Goal: Information Seeking & Learning: Learn about a topic

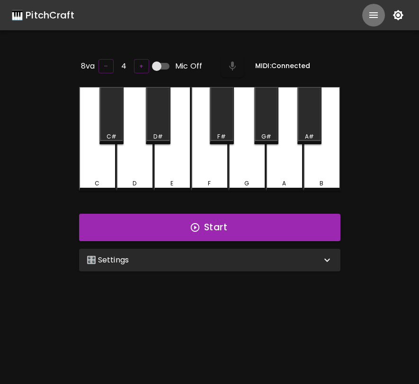
click at [374, 18] on icon "show more" at bounding box center [373, 14] width 11 height 11
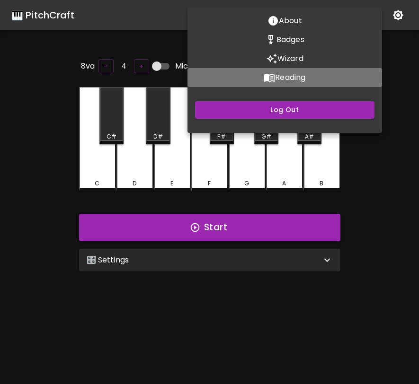
click at [320, 72] on button "Reading" at bounding box center [284, 77] width 195 height 19
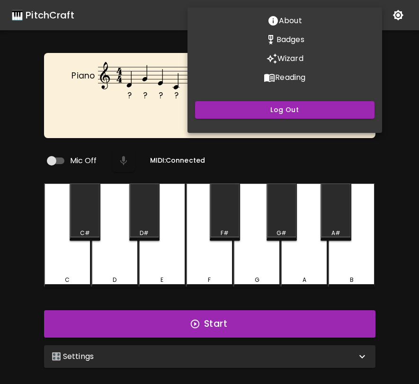
click at [376, 162] on div at bounding box center [209, 192] width 419 height 384
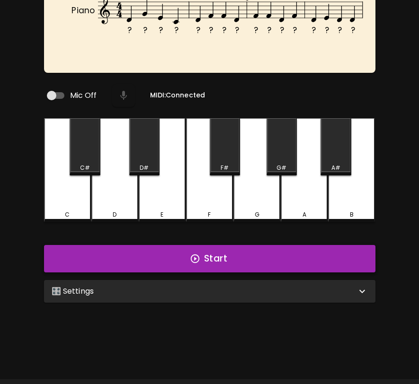
scroll to position [95, 0]
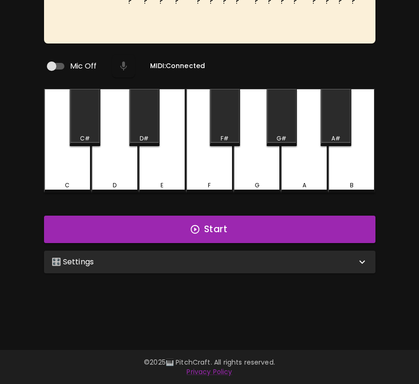
click at [264, 261] on div "🎛️ Settings" at bounding box center [204, 262] width 305 height 11
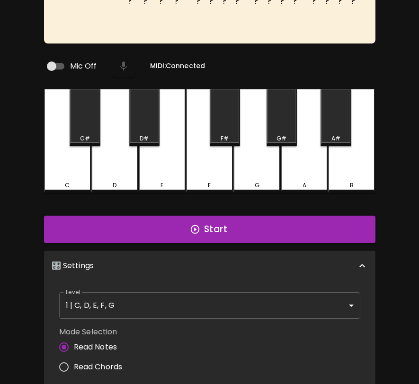
click at [112, 357] on label "Read Chords" at bounding box center [88, 367] width 69 height 20
click at [74, 357] on input "Read Chords" at bounding box center [64, 367] width 20 height 20
radio input "true"
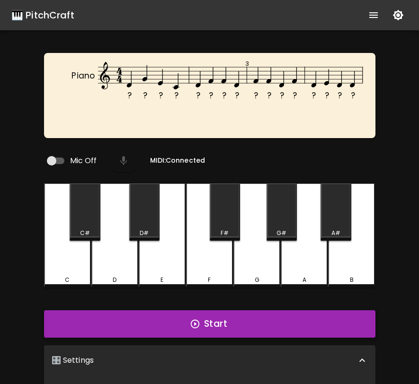
click at [193, 327] on button "Start" at bounding box center [209, 324] width 331 height 27
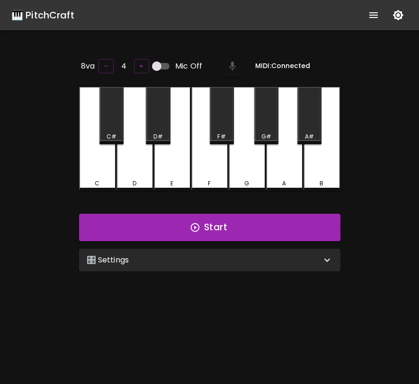
click at [379, 14] on icon "show more" at bounding box center [373, 14] width 11 height 11
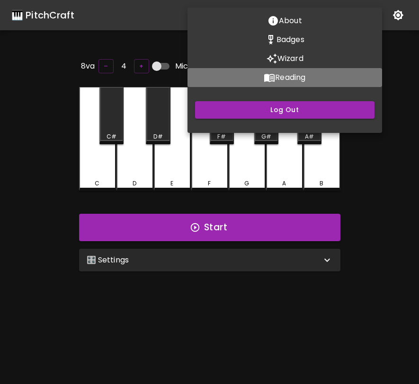
click at [305, 77] on p "Reading" at bounding box center [290, 77] width 30 height 11
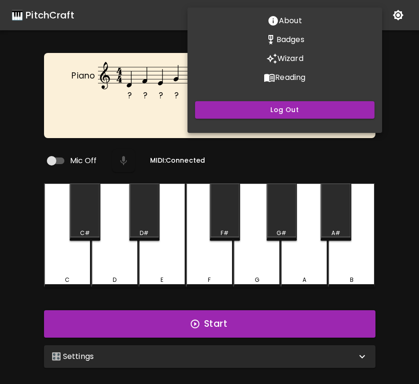
click at [259, 357] on div at bounding box center [209, 192] width 419 height 384
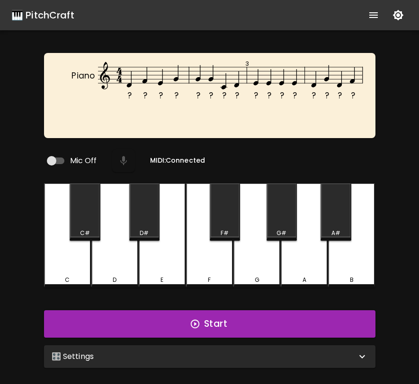
click at [259, 357] on div "🎛️ Settings" at bounding box center [204, 356] width 305 height 11
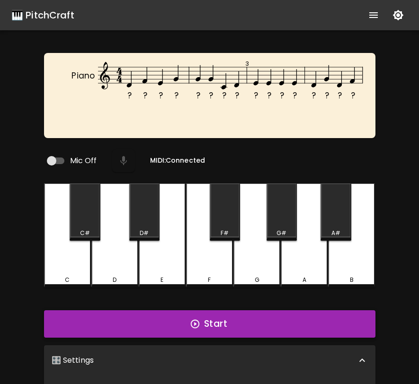
click at [272, 325] on button "Start" at bounding box center [209, 324] width 331 height 27
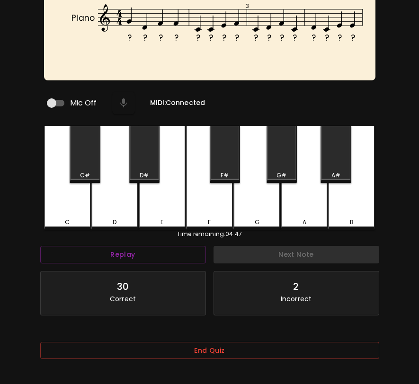
scroll to position [95, 0]
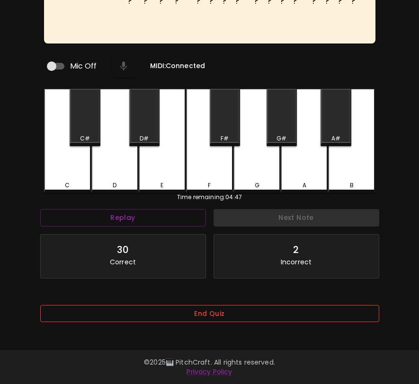
click at [275, 317] on button "End Quiz" at bounding box center [209, 314] width 339 height 18
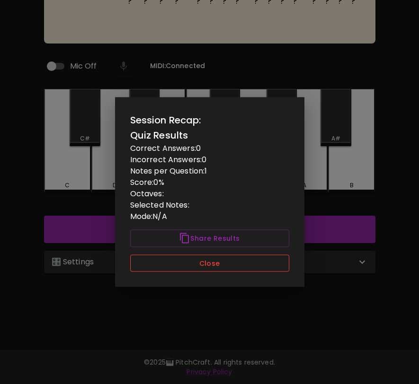
click at [262, 270] on button "Close" at bounding box center [209, 264] width 159 height 18
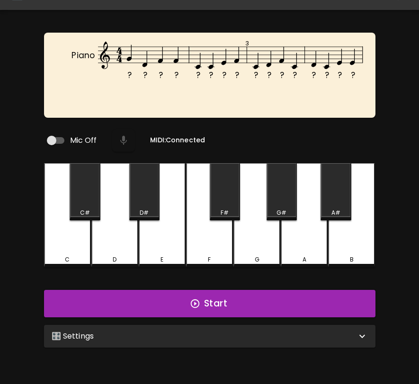
scroll to position [0, 0]
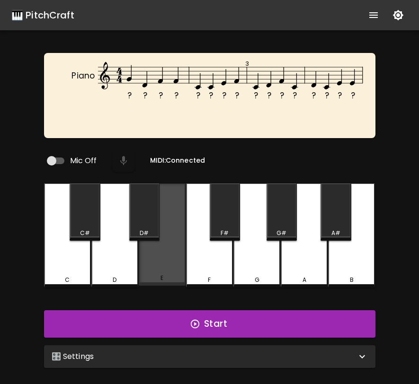
click at [168, 253] on div "E" at bounding box center [162, 235] width 47 height 102
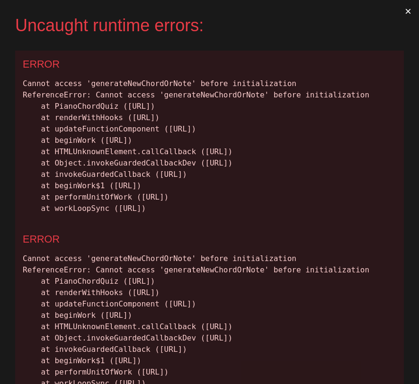
drag, startPoint x: 357, startPoint y: 268, endPoint x: 18, endPoint y: 85, distance: 385.1
click at [18, 85] on div "ERROR Cannot access 'generateNewChordOrNote' before initialization ReferenceErr…" at bounding box center [209, 138] width 389 height 175
copy div "Cannot access 'generateNewChordOrNote' before initialization ReferenceError: Ca…"
click at [406, 10] on button "×" at bounding box center [408, 11] width 22 height 23
drag, startPoint x: 365, startPoint y: 259, endPoint x: 6, endPoint y: 80, distance: 401.4
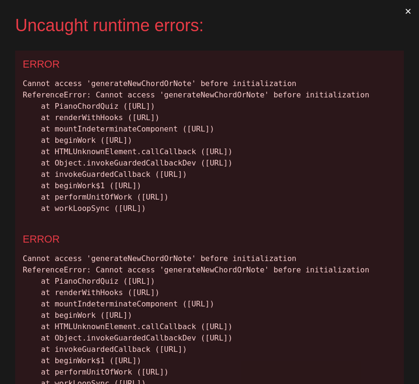
click at [6, 80] on div "Uncaught runtime errors: × ERROR Cannot access 'generateNewChordOrNote' before …" at bounding box center [209, 192] width 419 height 384
copy div "Cannot access 'generateNewChordOrNote' before initialization ReferenceError: Ca…"
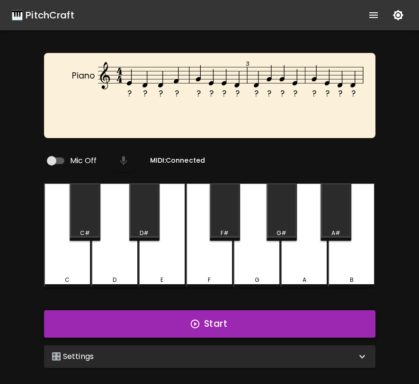
click at [156, 325] on button "Start" at bounding box center [209, 324] width 331 height 27
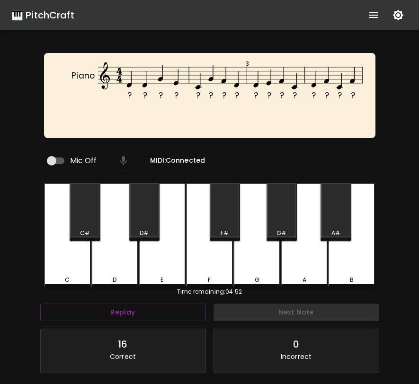
scroll to position [95, 0]
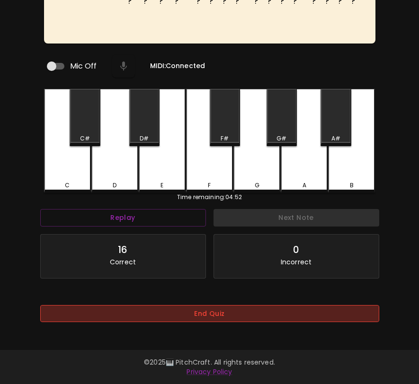
click at [195, 318] on button "End Quiz" at bounding box center [209, 314] width 339 height 18
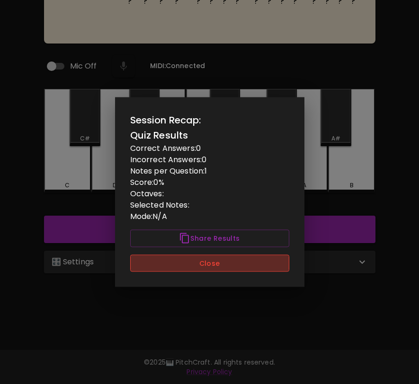
click at [218, 261] on button "Close" at bounding box center [209, 264] width 159 height 18
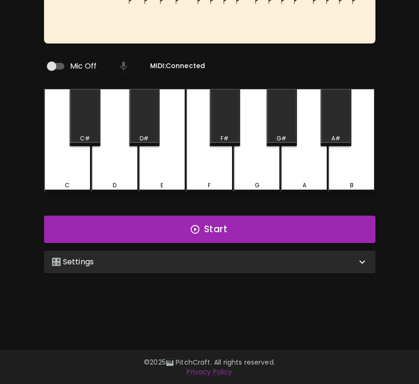
click at [216, 259] on div "🎛️ Settings" at bounding box center [204, 262] width 305 height 11
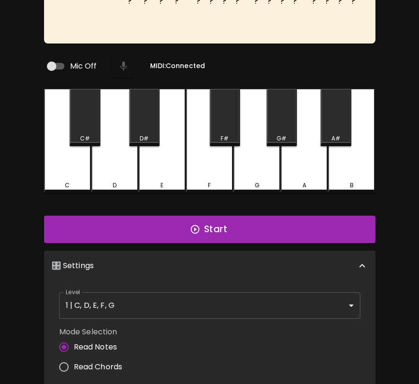
click at [202, 303] on body "🎹 PitchCraft About Badges Wizard Reading Pro Log Out ? ? ? ? ? ? ? ? ? ? ? ? ? …" at bounding box center [209, 228] width 419 height 647
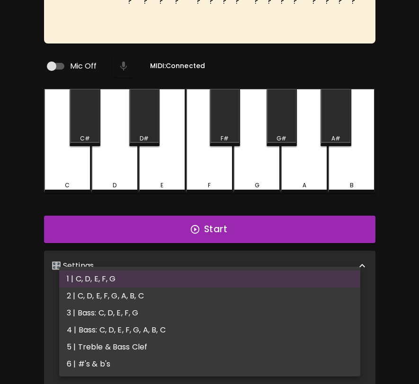
click at [214, 282] on li "1 | C, D, E, F, G" at bounding box center [209, 279] width 301 height 17
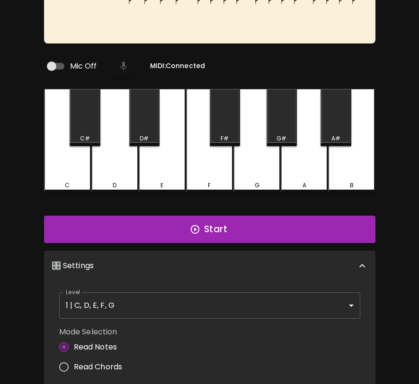
click at [101, 365] on span "Read Chords" at bounding box center [98, 367] width 49 height 11
click at [74, 365] on input "Read Chords" at bounding box center [64, 367] width 20 height 20
radio input "true"
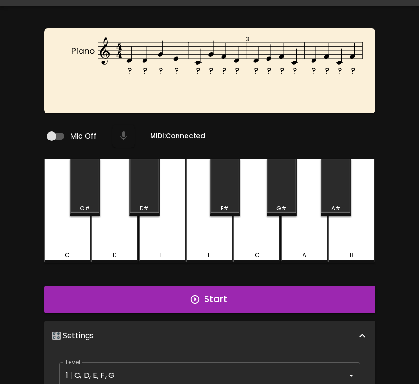
scroll to position [0, 0]
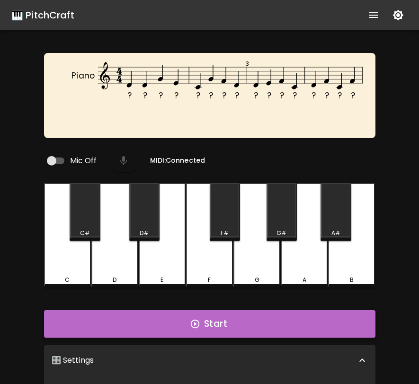
click at [203, 325] on button "Start" at bounding box center [209, 324] width 331 height 27
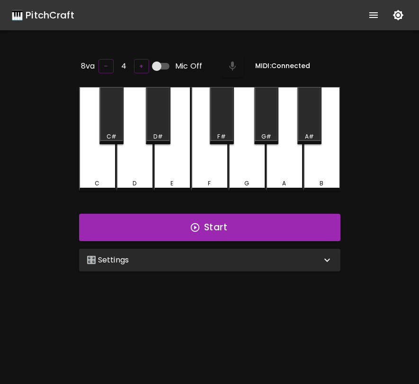
click at [262, 261] on div "🎛️ Settings" at bounding box center [204, 260] width 235 height 11
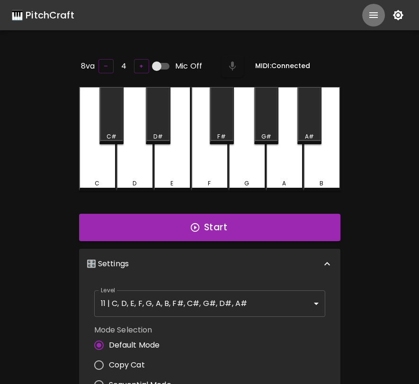
click at [369, 13] on icon "show more" at bounding box center [373, 14] width 11 height 11
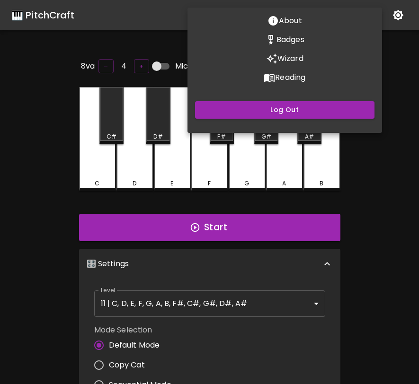
click at [296, 74] on p "Reading" at bounding box center [290, 77] width 30 height 11
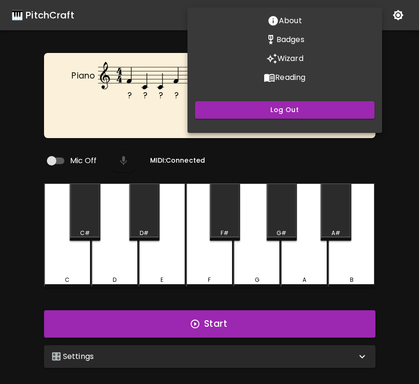
click at [393, 159] on div at bounding box center [209, 192] width 419 height 384
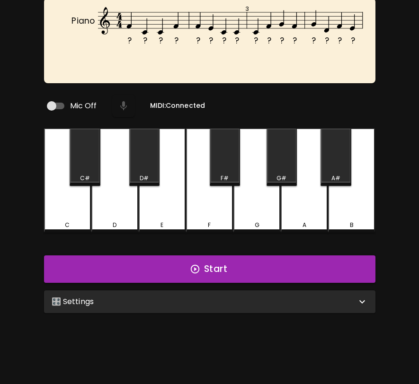
scroll to position [95, 0]
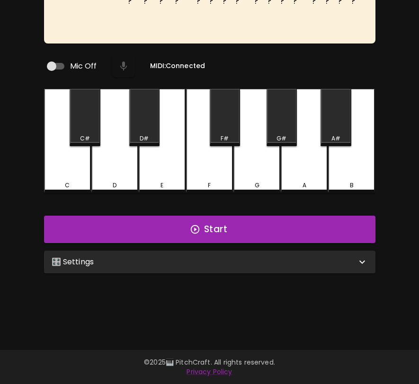
click at [267, 261] on div "🎛️ Settings" at bounding box center [204, 262] width 305 height 11
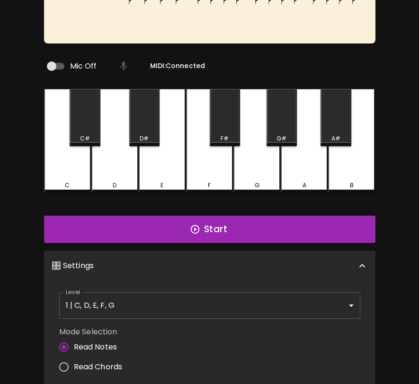
click at [99, 363] on span "Read Chords" at bounding box center [98, 367] width 49 height 11
click at [74, 363] on input "Read Chords" at bounding box center [64, 367] width 20 height 20
radio input "true"
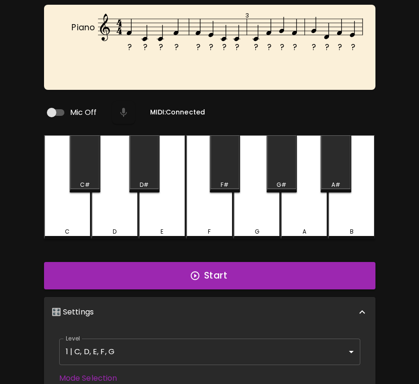
scroll to position [0, 0]
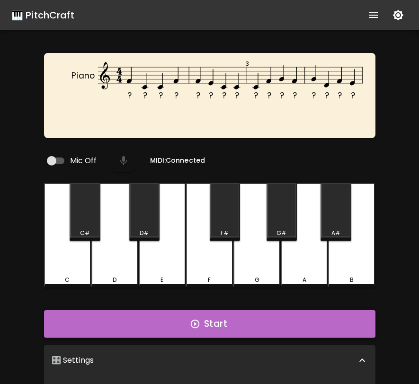
click at [314, 323] on button "Start" at bounding box center [209, 324] width 331 height 27
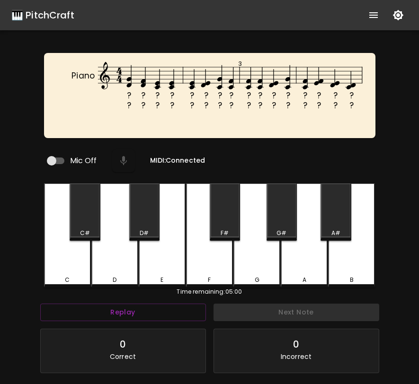
click at [397, 299] on div "? ? ? ? ? ? ? ? ? ? ? ? ? ? ? ? ? ? ? ? ? ? ? ? ? ? ? ? ? ? ? ? Piano 3 Mic Off…" at bounding box center [209, 245] width 419 height 384
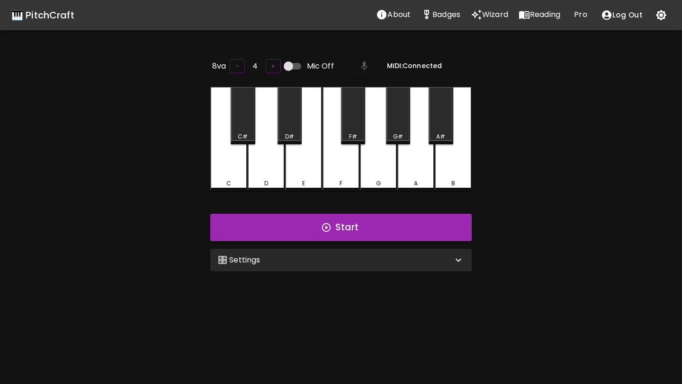
click at [544, 16] on p "Reading" at bounding box center [545, 14] width 30 height 11
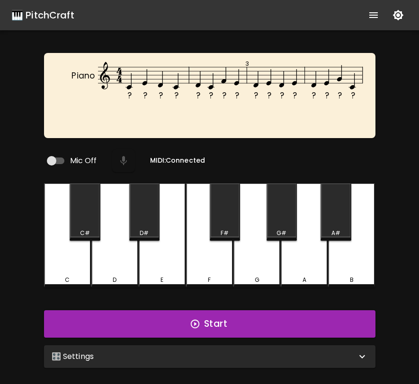
click at [271, 346] on div "🎛️ Settings" at bounding box center [209, 357] width 331 height 23
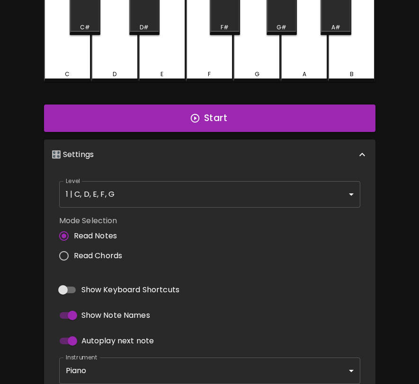
scroll to position [258, 0]
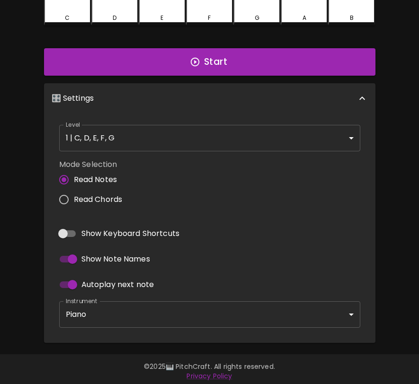
click at [103, 195] on span "Read Chords" at bounding box center [98, 199] width 49 height 11
click at [74, 195] on input "Read Chords" at bounding box center [64, 200] width 20 height 20
radio input "true"
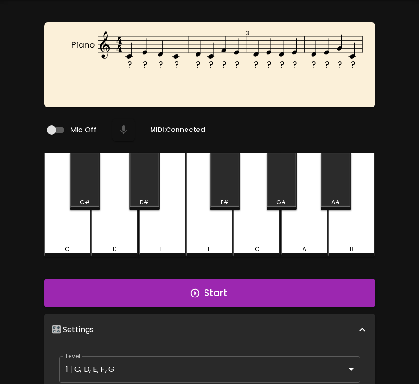
scroll to position [0, 0]
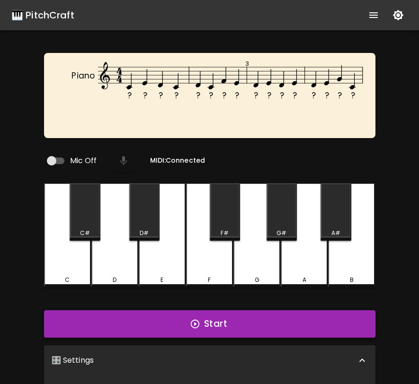
click at [244, 319] on button "Start" at bounding box center [209, 324] width 331 height 27
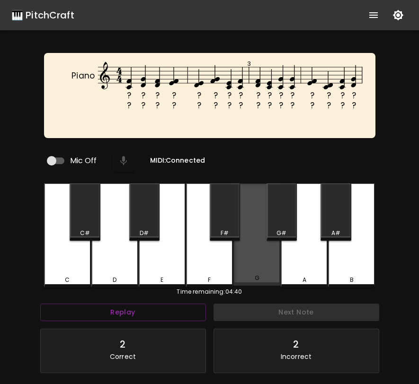
click at [251, 274] on div "G" at bounding box center [256, 278] width 45 height 9
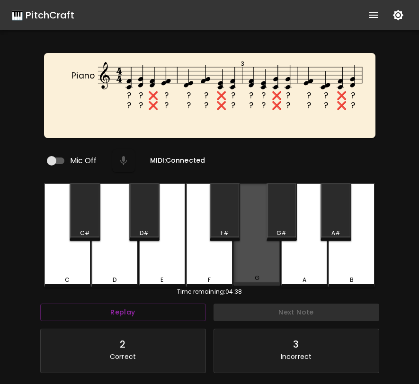
click at [251, 274] on div "G" at bounding box center [256, 278] width 45 height 9
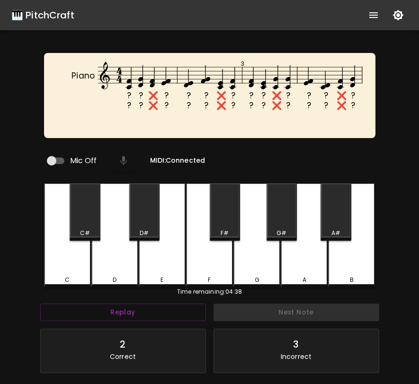
click at [251, 276] on div "G" at bounding box center [256, 280] width 45 height 9
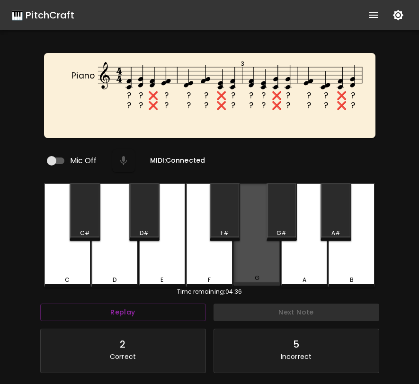
click at [251, 274] on div "G" at bounding box center [256, 278] width 45 height 9
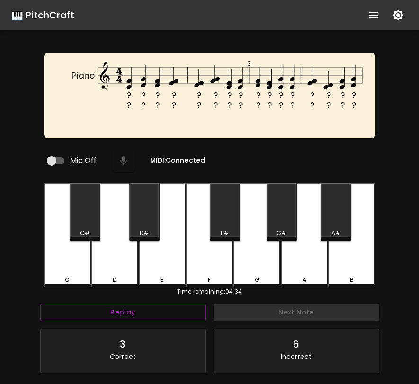
click at [223, 269] on div "F" at bounding box center [209, 236] width 47 height 104
click at [166, 268] on div "E" at bounding box center [162, 236] width 47 height 104
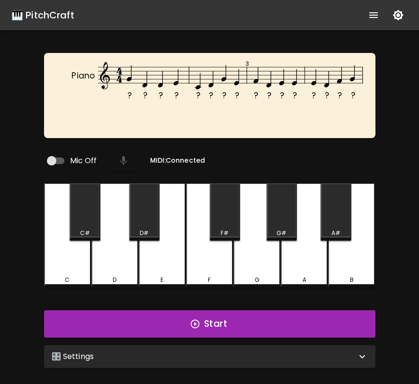
scroll to position [4, 0]
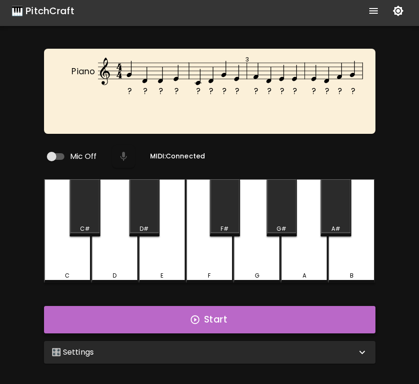
click at [331, 308] on button "Start" at bounding box center [209, 319] width 331 height 27
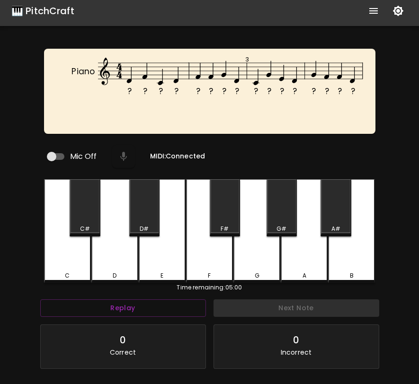
click at [128, 248] on div "D" at bounding box center [114, 231] width 47 height 104
click at [190, 251] on div "F" at bounding box center [209, 231] width 47 height 104
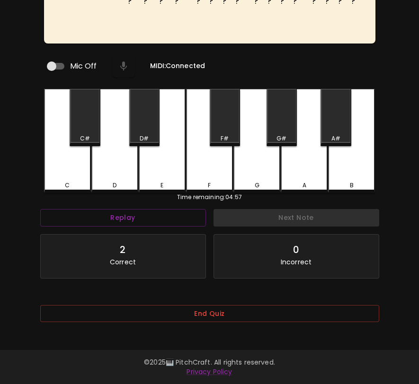
click at [221, 307] on button "End Quiz" at bounding box center [209, 314] width 339 height 18
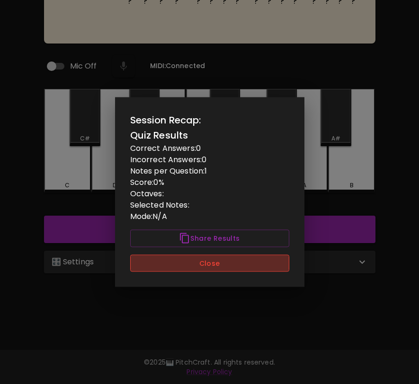
click at [231, 262] on button "Close" at bounding box center [209, 264] width 159 height 18
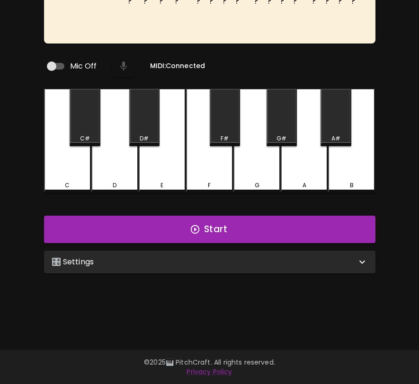
click at [231, 262] on div "🎛️ Settings" at bounding box center [204, 262] width 305 height 11
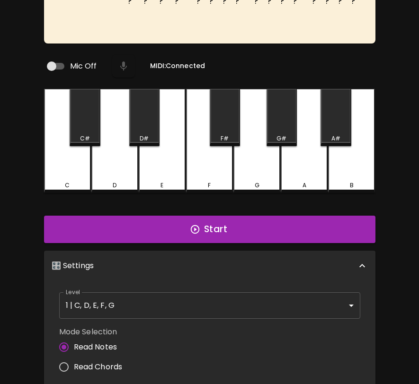
click at [107, 365] on span "Read Chords" at bounding box center [98, 367] width 49 height 11
click at [74, 365] on input "Read Chords" at bounding box center [64, 367] width 20 height 20
radio input "true"
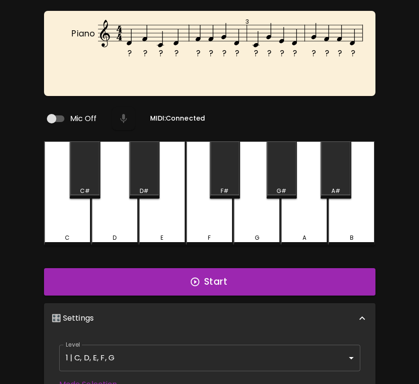
scroll to position [0, 0]
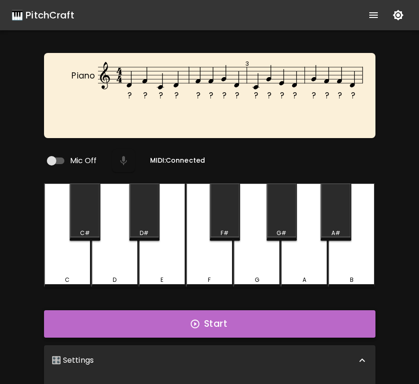
click at [165, 324] on button "Start" at bounding box center [209, 324] width 331 height 27
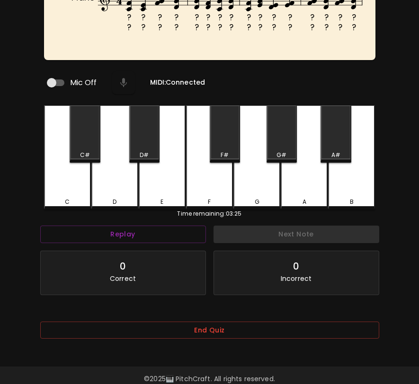
scroll to position [95, 0]
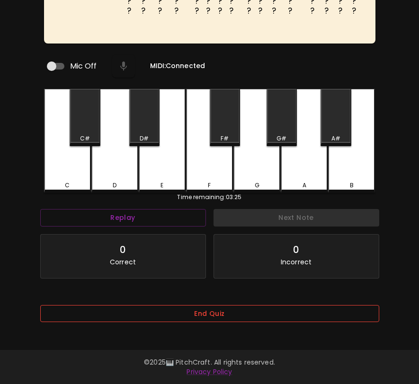
click at [271, 319] on button "End Quiz" at bounding box center [209, 314] width 339 height 18
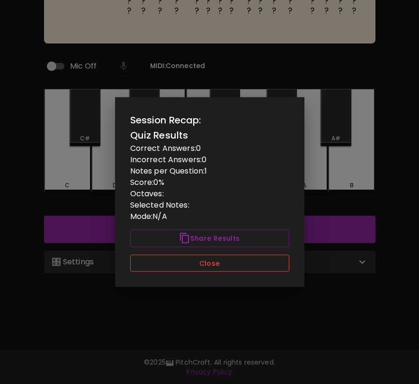
click at [265, 263] on button "Close" at bounding box center [209, 264] width 159 height 18
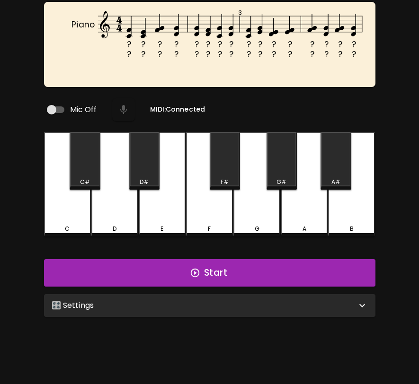
scroll to position [0, 0]
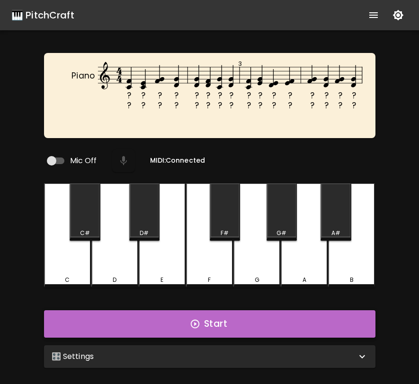
click at [266, 318] on button "Start" at bounding box center [209, 324] width 331 height 27
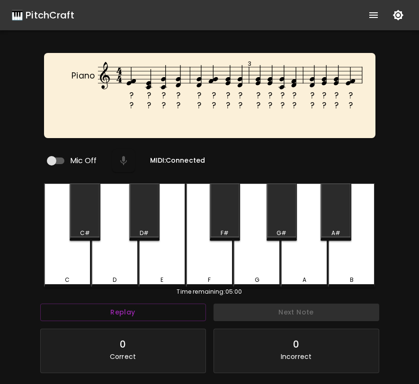
click at [400, 242] on div "? ? ? ? ? ? ? ? ? ? ? ? ? ? ? ? ? ? ? ? ? ? ? ? ? ? ? ? ? ? ? ? Piano 3 Mic Off…" at bounding box center [209, 245] width 419 height 384
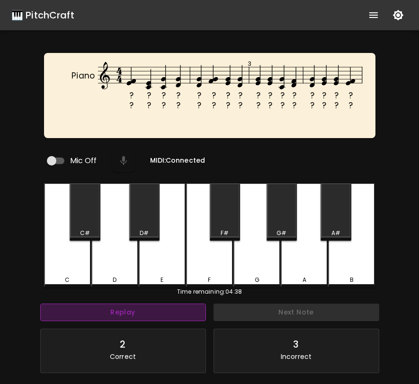
click at [180, 311] on button "Replay" at bounding box center [123, 313] width 166 height 18
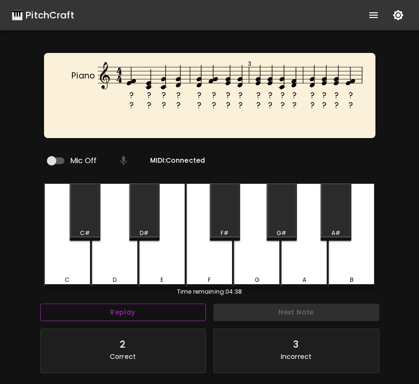
click at [180, 311] on button "Replay" at bounding box center [123, 313] width 166 height 18
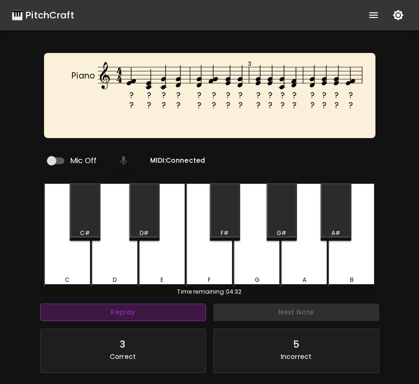
click at [180, 311] on button "Replay" at bounding box center [123, 313] width 166 height 18
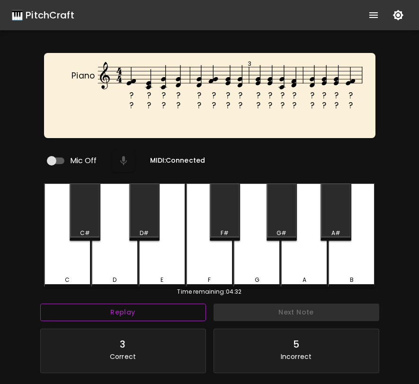
click at [180, 311] on button "Replay" at bounding box center [123, 313] width 166 height 18
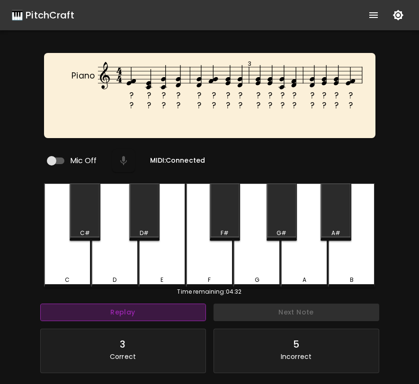
click at [180, 311] on button "Replay" at bounding box center [123, 313] width 166 height 18
